Goal: Information Seeking & Learning: Understand process/instructions

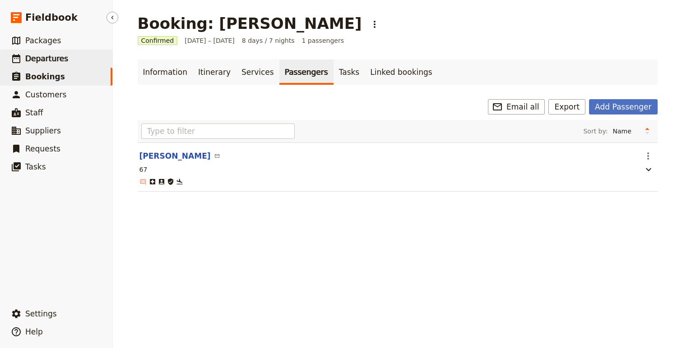
click at [50, 63] on span "Departures" at bounding box center [46, 58] width 43 height 11
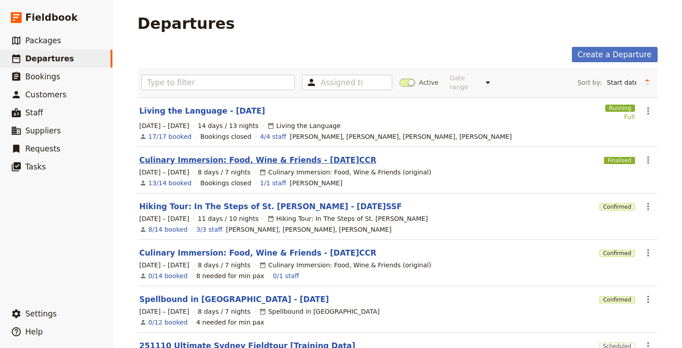
click at [193, 155] on link "Culinary Immersion: Food, Wine & Friends - [DATE]CCR" at bounding box center [257, 160] width 237 height 11
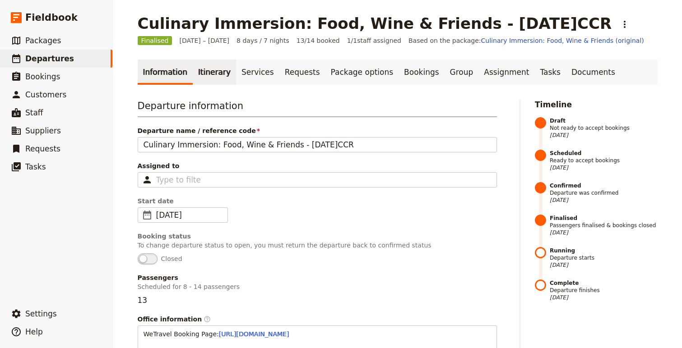
click at [206, 65] on link "Itinerary" at bounding box center [214, 72] width 43 height 25
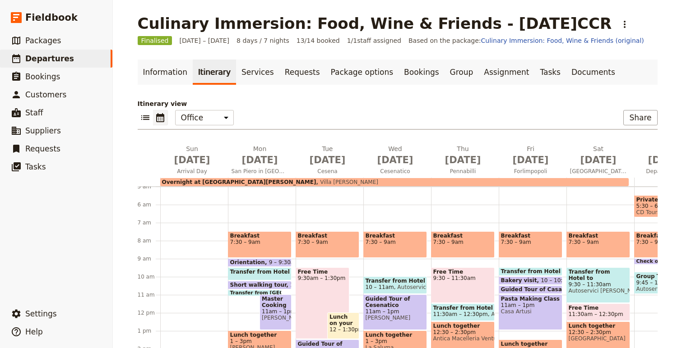
scroll to position [0, 49]
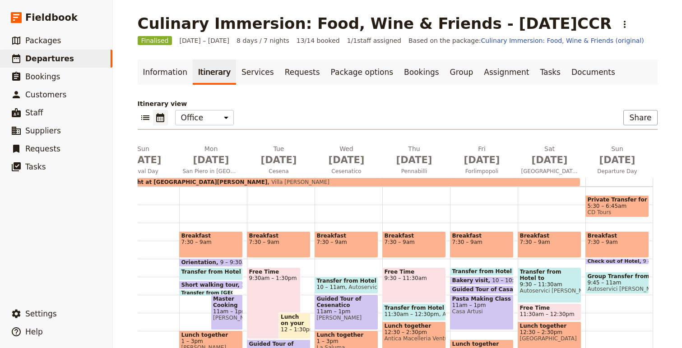
click at [603, 261] on span at bounding box center [617, 263] width 63 height 4
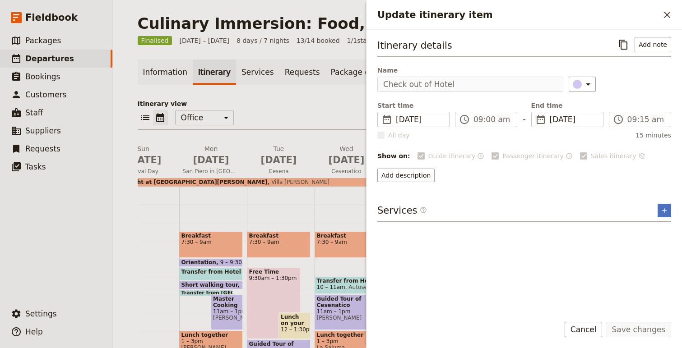
click at [659, 18] on h2 "Update itinerary item" at bounding box center [518, 15] width 282 height 14
click at [664, 15] on icon "Close drawer" at bounding box center [667, 14] width 11 height 11
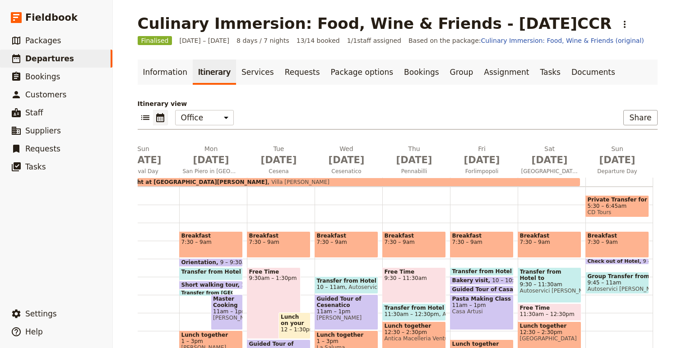
click at [597, 260] on span "Check out of Hotel" at bounding box center [616, 261] width 56 height 5
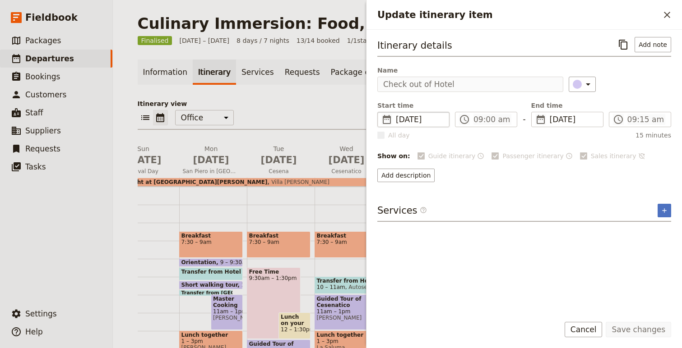
click at [412, 120] on span "[DATE]" at bounding box center [420, 119] width 48 height 11
click at [665, 19] on icon "Close drawer" at bounding box center [667, 14] width 11 height 11
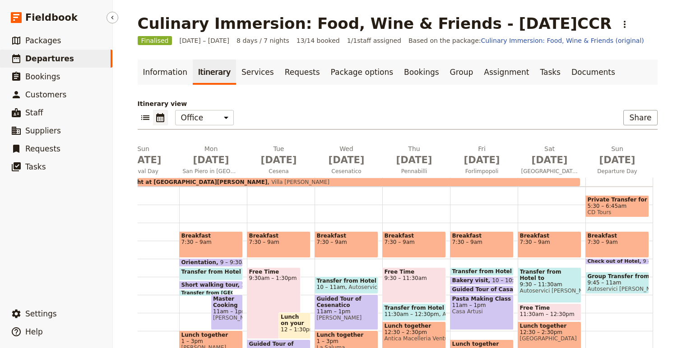
click at [49, 60] on span "Departures" at bounding box center [49, 58] width 49 height 9
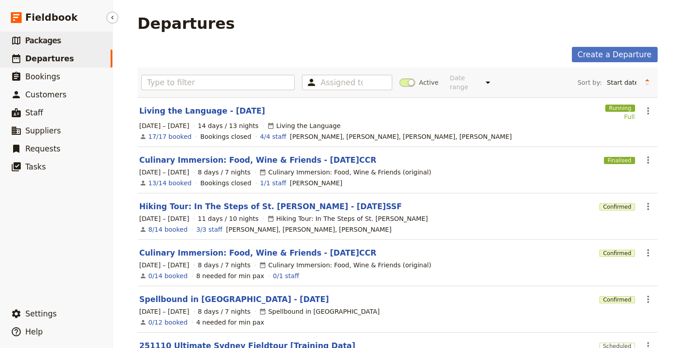
click at [35, 43] on span "Packages" at bounding box center [43, 40] width 36 height 9
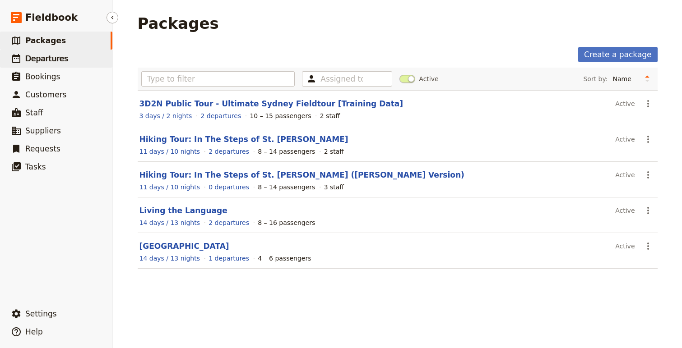
click at [37, 60] on span "Departures" at bounding box center [46, 58] width 43 height 9
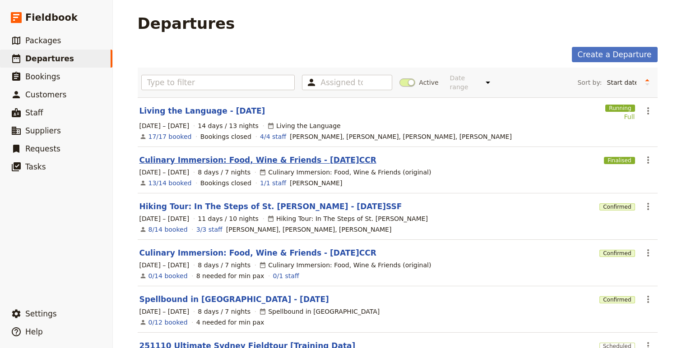
click at [235, 158] on link "Culinary Immersion: Food, Wine & Friends - [DATE]CCR" at bounding box center [257, 160] width 237 height 11
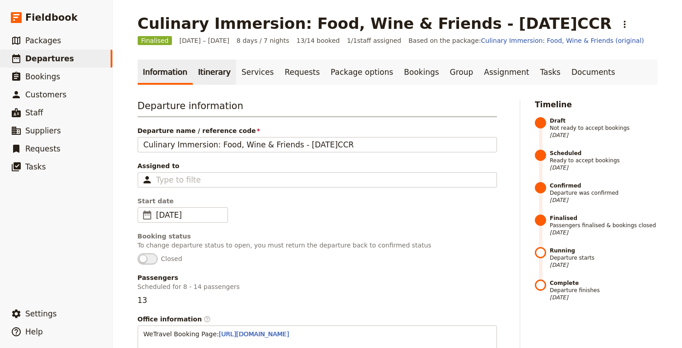
click at [206, 75] on link "Itinerary" at bounding box center [214, 72] width 43 height 25
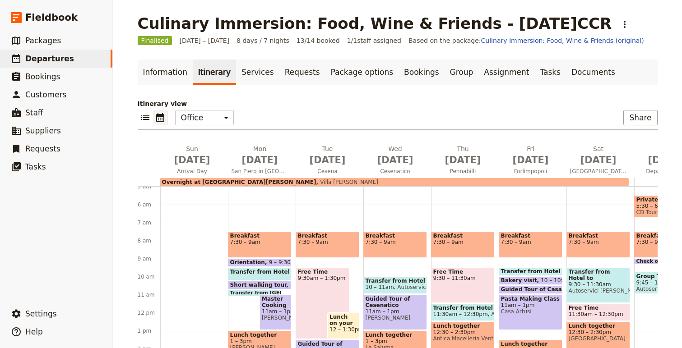
scroll to position [0, 49]
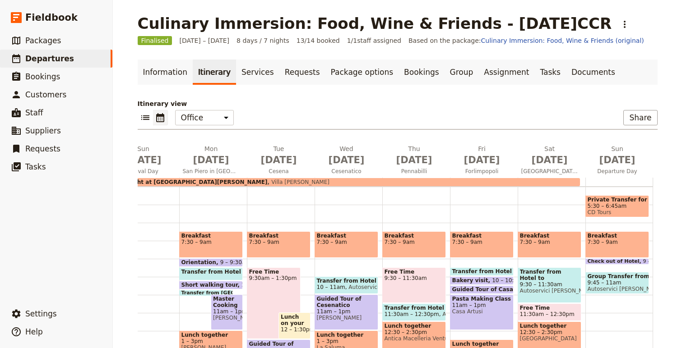
click at [610, 259] on div "Check out of Hotel 9 – 9:15am" at bounding box center [617, 262] width 64 height 6
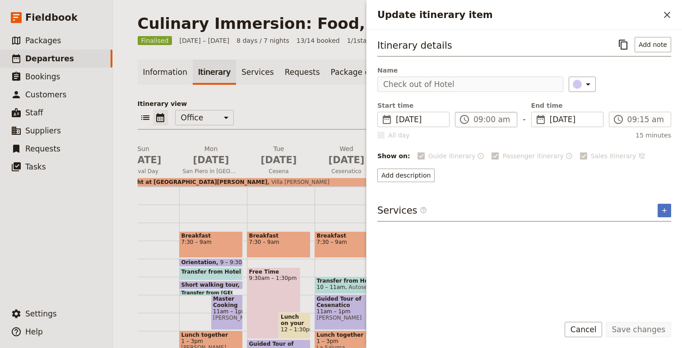
click at [470, 120] on label "​ 09:00 am" at bounding box center [486, 119] width 62 height 15
click at [663, 14] on icon "Close drawer" at bounding box center [667, 14] width 11 height 11
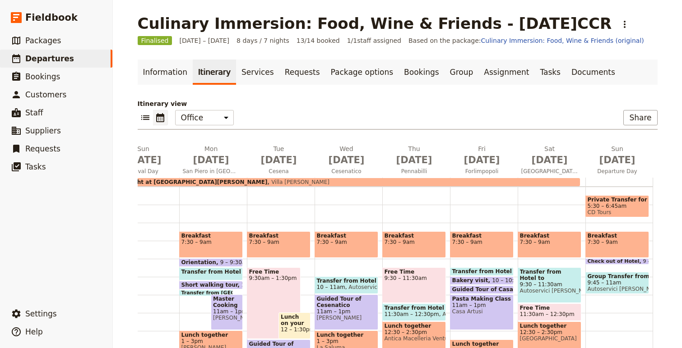
click at [610, 287] on span "Autoservici [PERSON_NAME]" at bounding box center [617, 289] width 59 height 6
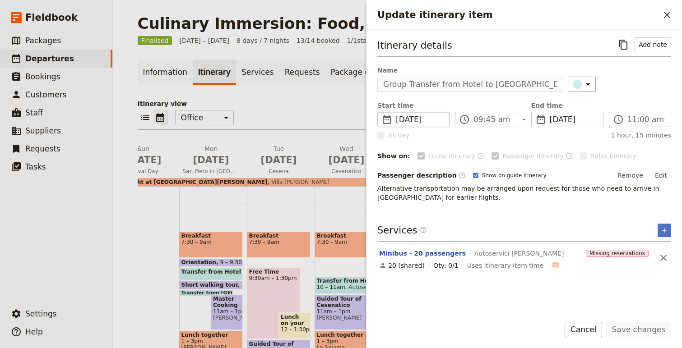
click at [425, 118] on span "[DATE]" at bounding box center [420, 119] width 48 height 11
click at [395, 132] on span "All day" at bounding box center [399, 135] width 22 height 9
click at [666, 15] on icon "Close drawer" at bounding box center [667, 14] width 11 height 11
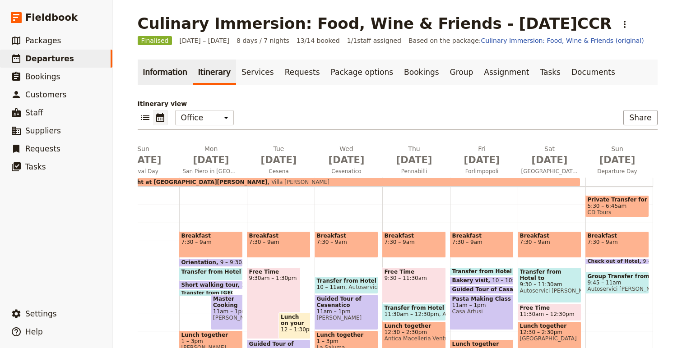
click at [152, 82] on link "Information" at bounding box center [165, 72] width 55 height 25
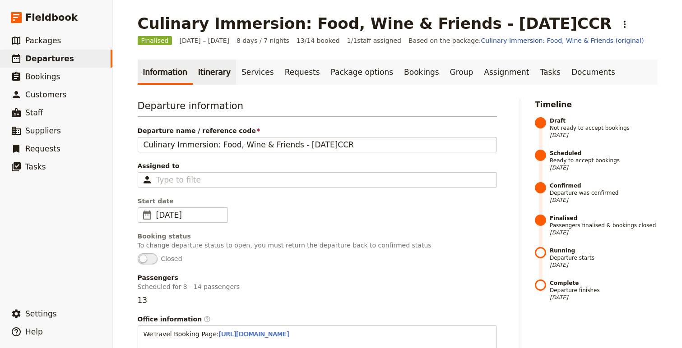
click at [215, 70] on link "Itinerary" at bounding box center [214, 72] width 43 height 25
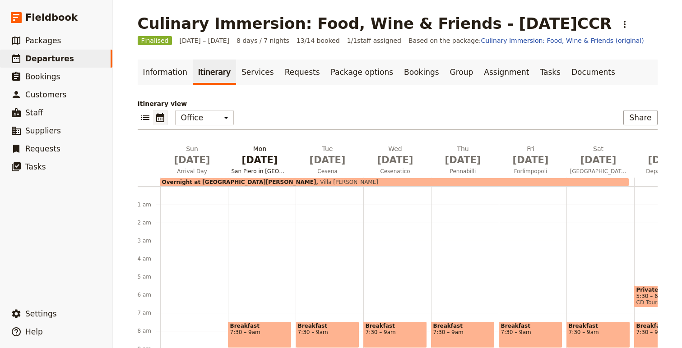
scroll to position [90, 0]
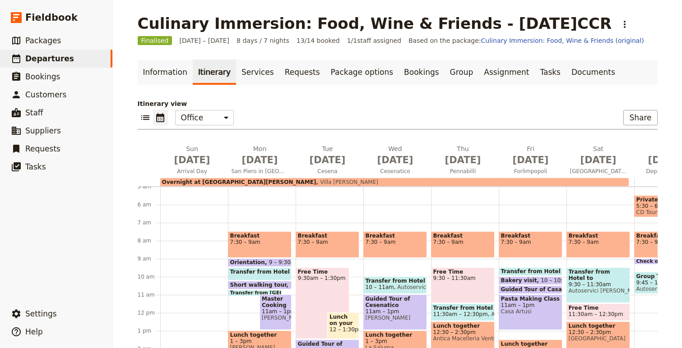
click at [329, 246] on div "Breakfast 7:30 – 9am" at bounding box center [328, 245] width 64 height 27
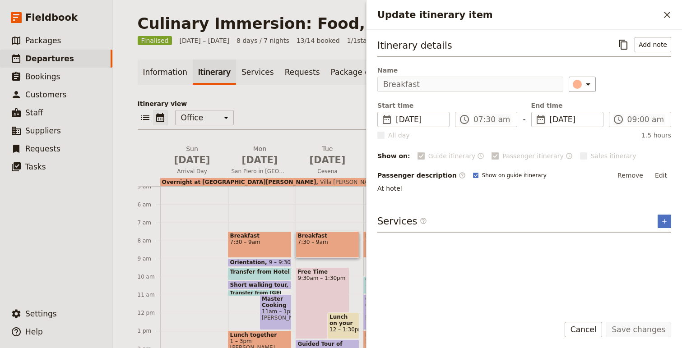
click at [486, 135] on div "All day 1.5 hours" at bounding box center [524, 135] width 294 height 9
click at [661, 12] on button "​" at bounding box center [666, 14] width 15 height 15
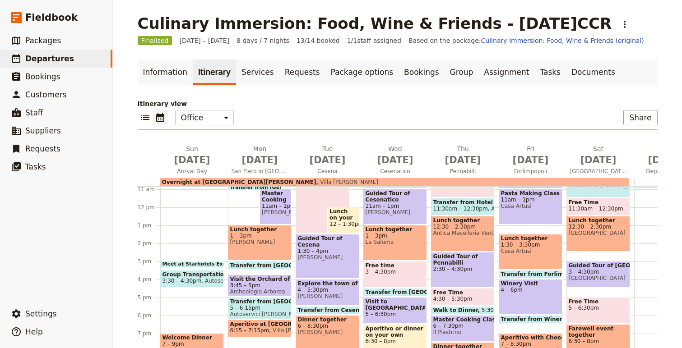
scroll to position [214, 0]
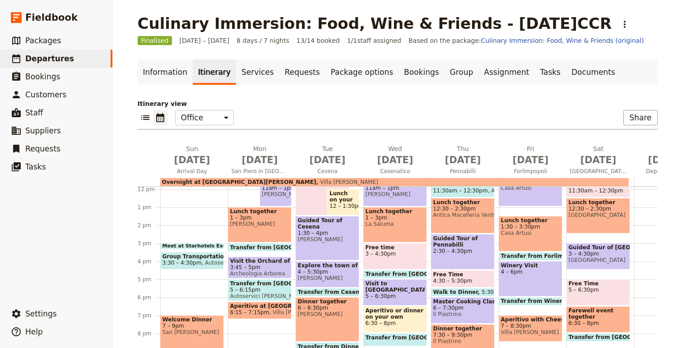
click at [179, 324] on span "7 – 9pm" at bounding box center [191, 326] width 59 height 6
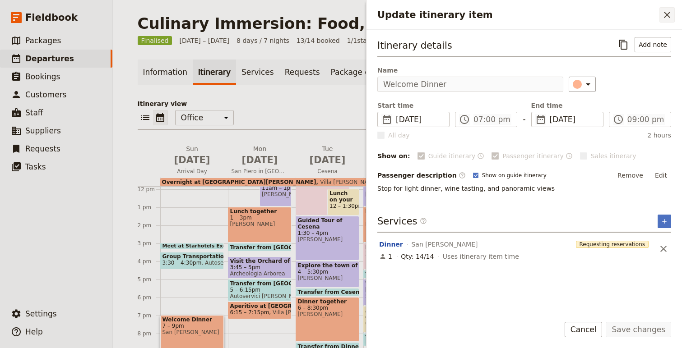
click at [663, 11] on icon "Close drawer" at bounding box center [667, 14] width 11 height 11
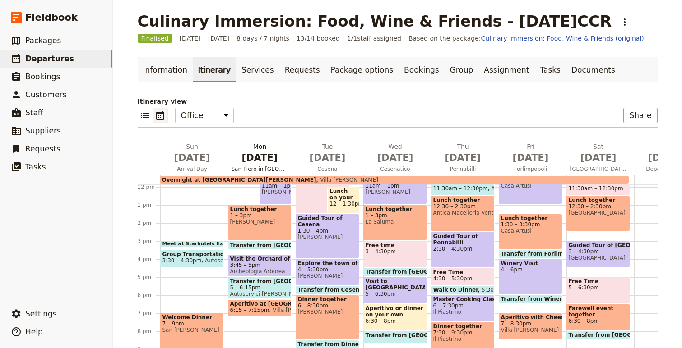
scroll to position [0, 0]
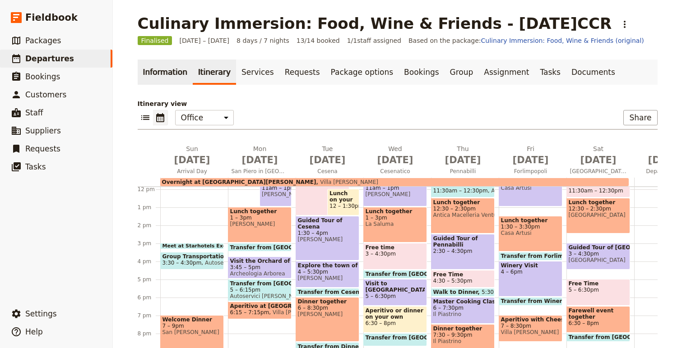
click at [161, 68] on link "Information" at bounding box center [165, 72] width 55 height 25
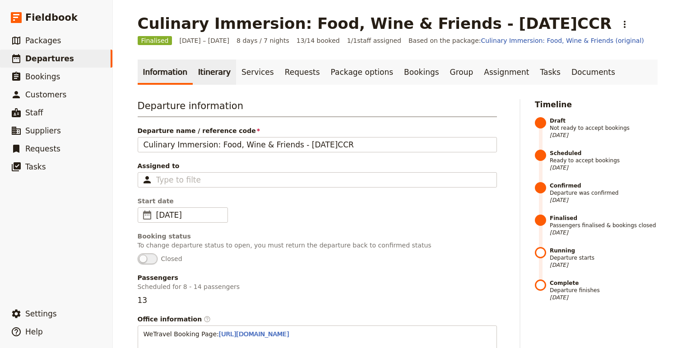
click at [205, 78] on link "Itinerary" at bounding box center [214, 72] width 43 height 25
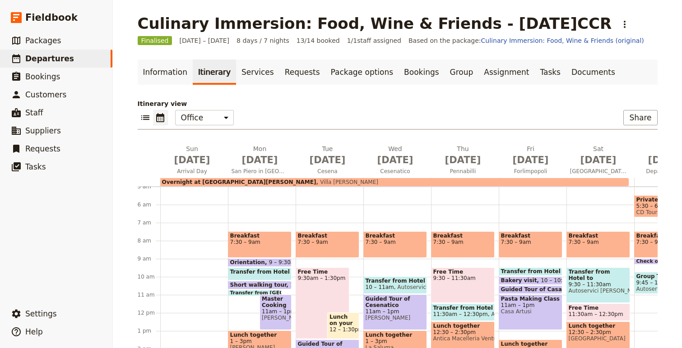
scroll to position [214, 0]
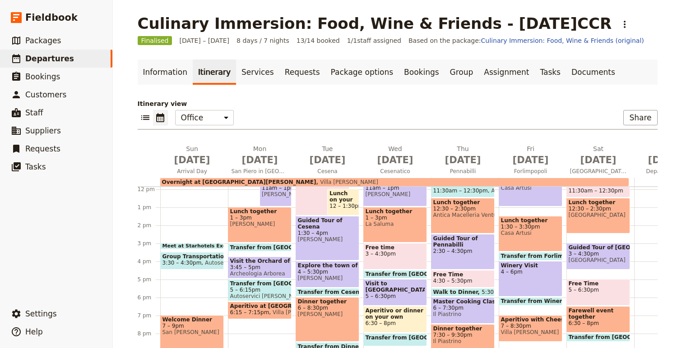
click at [201, 334] on span "San [PERSON_NAME]" at bounding box center [191, 332] width 59 height 6
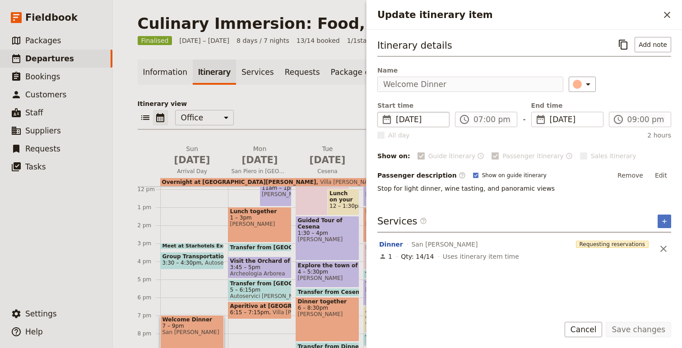
click at [431, 116] on span "[DATE]" at bounding box center [420, 119] width 48 height 11
click at [401, 128] on div "Start time ​ [DATE] [DATE] [DATE] 19:00 ​ 07:00 pm - End time ​ [DATE] [DATE] […" at bounding box center [524, 114] width 296 height 27
click at [665, 10] on icon "Close drawer" at bounding box center [667, 14] width 11 height 11
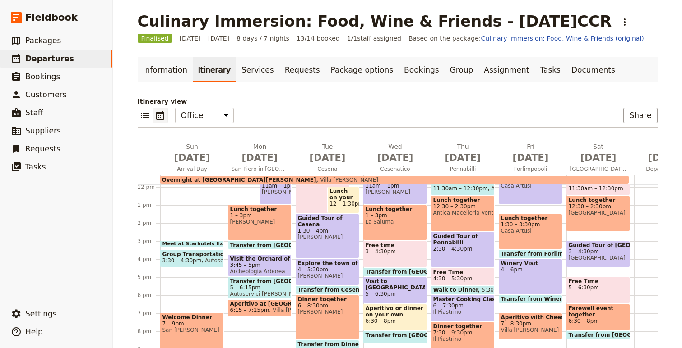
scroll to position [0, 0]
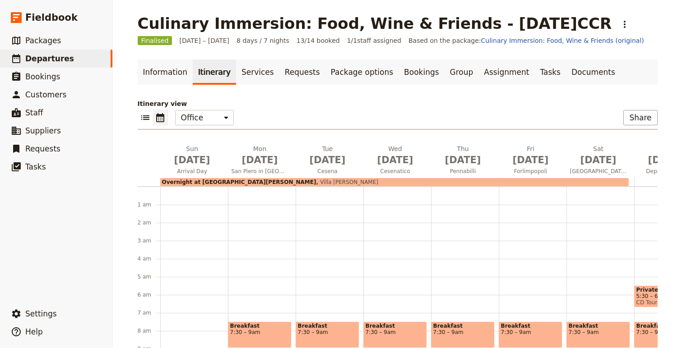
scroll to position [90, 0]
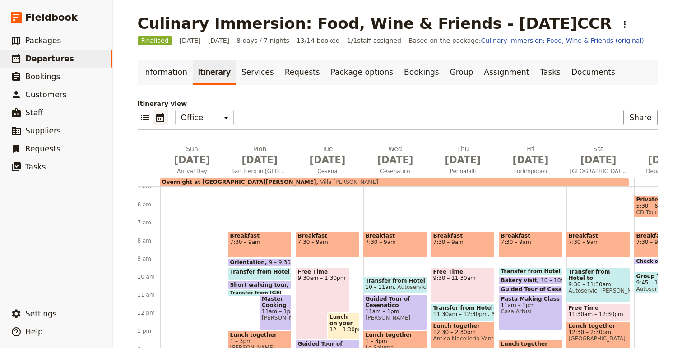
click at [271, 247] on div "Breakfast 7:30 – 9am" at bounding box center [260, 245] width 64 height 27
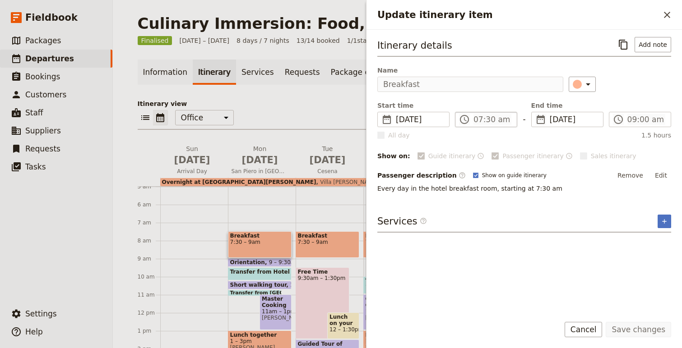
click at [481, 113] on label "​ 07:30 am" at bounding box center [486, 119] width 62 height 15
click at [666, 10] on icon "Close drawer" at bounding box center [667, 14] width 11 height 11
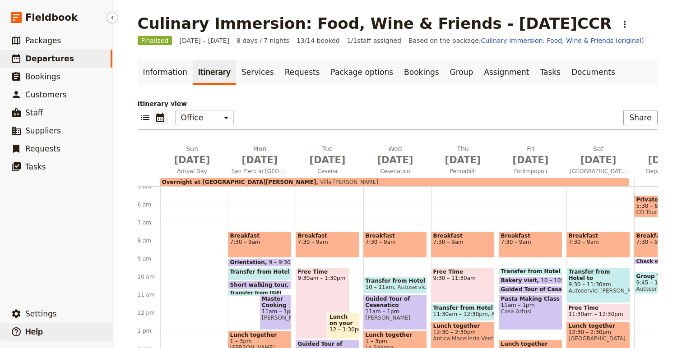
click at [42, 332] on button "​ Help" at bounding box center [56, 332] width 112 height 18
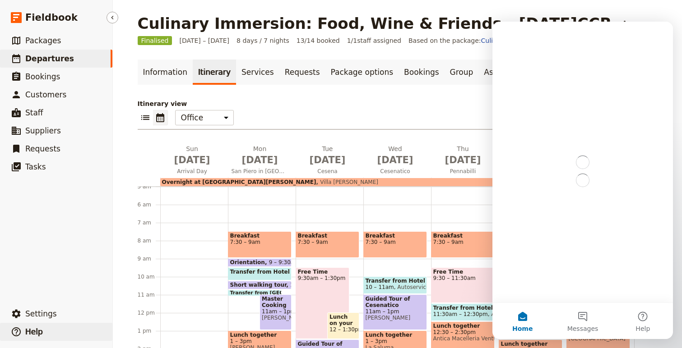
scroll to position [0, 0]
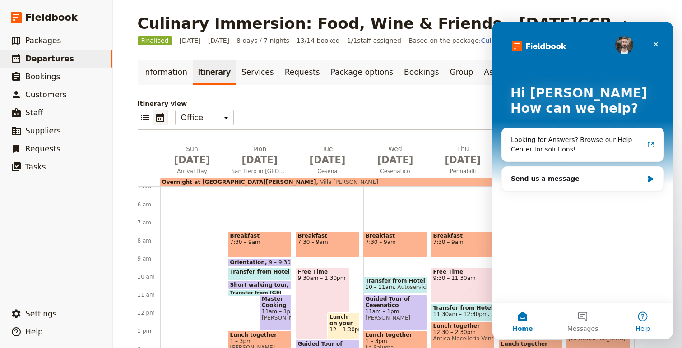
click at [638, 313] on button "Help" at bounding box center [643, 321] width 60 height 36
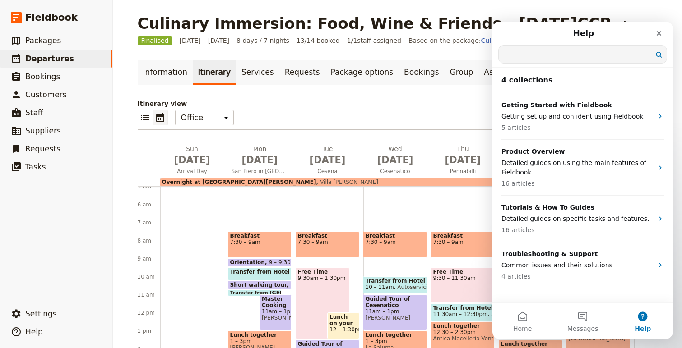
drag, startPoint x: 524, startPoint y: 51, endPoint x: 524, endPoint y: 39, distance: 12.2
click at [524, 42] on nav "Help Search for help" at bounding box center [582, 45] width 181 height 46
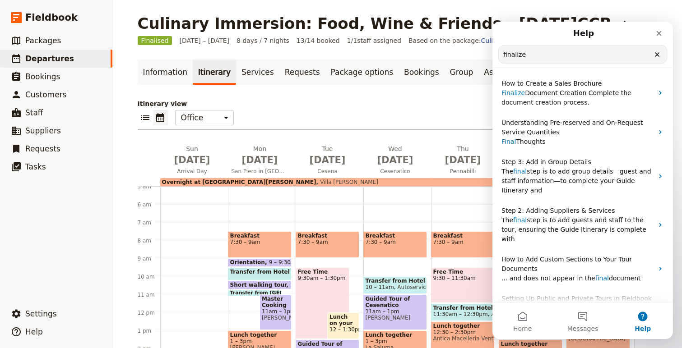
click at [537, 49] on input "finalize" at bounding box center [583, 55] width 168 height 18
click at [547, 56] on input "finalize" at bounding box center [583, 55] width 168 height 18
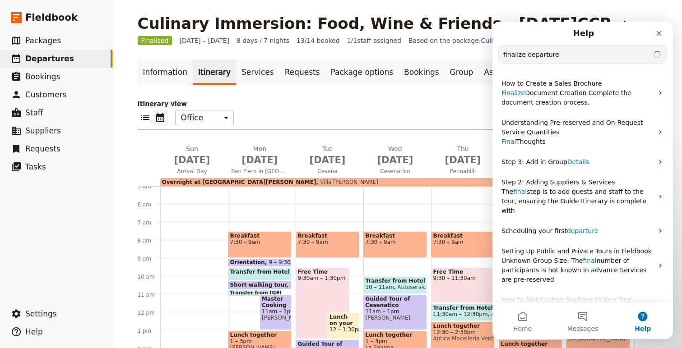
type input "finalize departure"
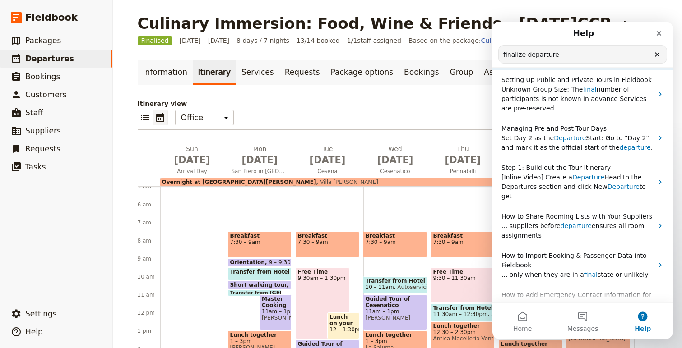
scroll to position [132, 0]
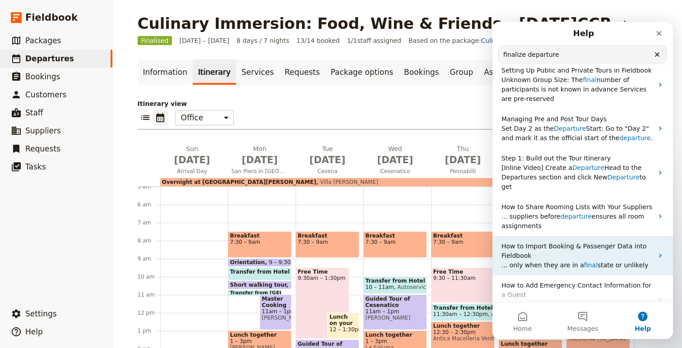
click at [612, 247] on p "How to Import Booking & Passenger Data into Fieldbook" at bounding box center [577, 251] width 152 height 19
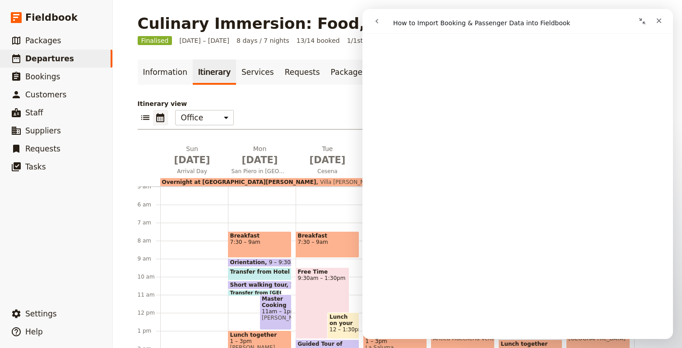
scroll to position [278, 0]
click at [381, 22] on button "go back" at bounding box center [376, 21] width 17 height 17
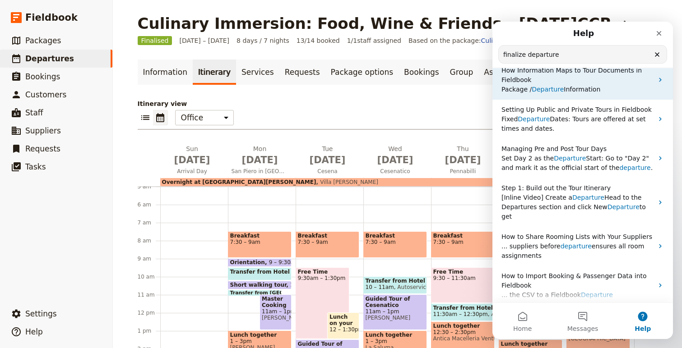
scroll to position [0, 0]
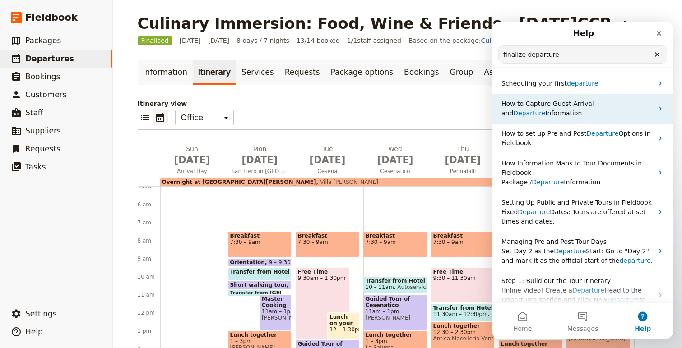
click at [576, 104] on span "How to Capture Guest Arrival and" at bounding box center [547, 108] width 93 height 17
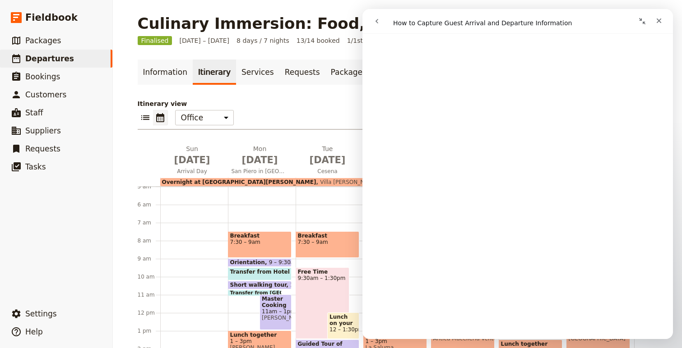
scroll to position [1398, 0]
